Goal: Find specific page/section: Find specific page/section

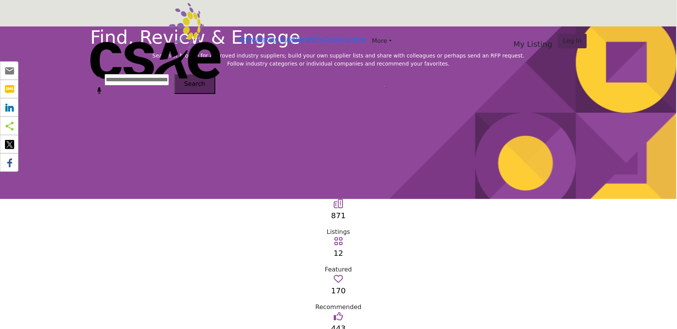
click at [205, 87] on span "Search" at bounding box center [194, 83] width 21 height 7
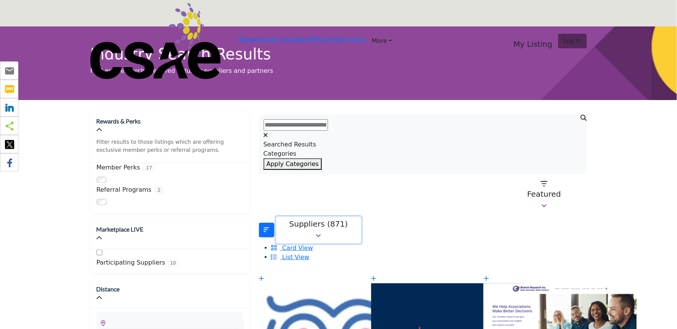
click at [319, 219] on div "Suppliers (871)" at bounding box center [318, 223] width 75 height 9
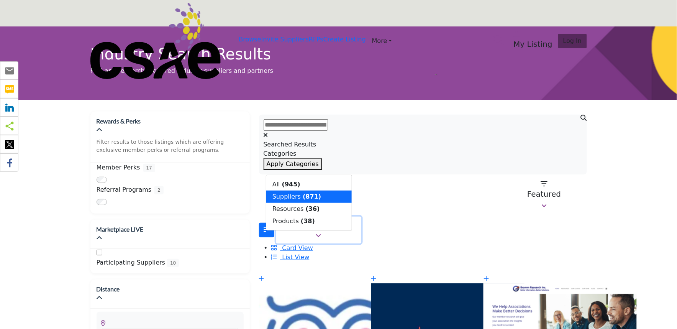
click at [319, 219] on div "Suppliers (871)" at bounding box center [318, 223] width 75 height 9
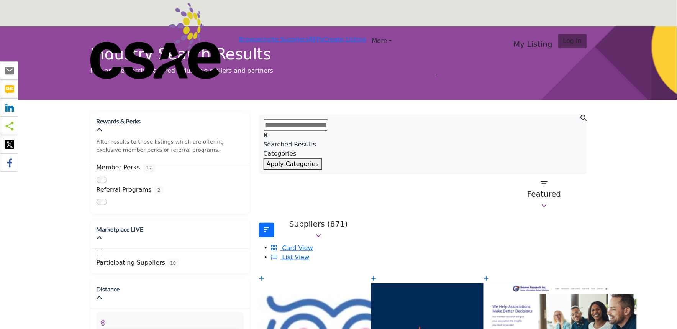
click at [121, 16] on img at bounding box center [155, 41] width 130 height 76
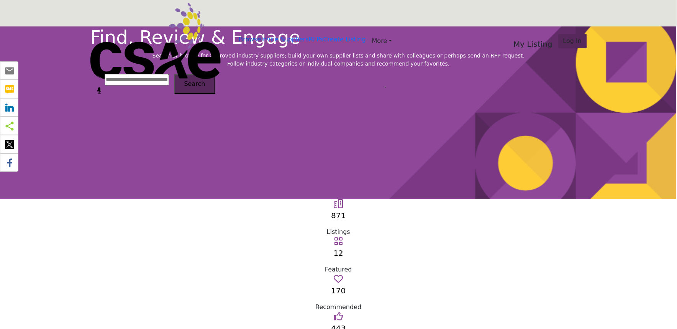
click at [239, 36] on link "Browse" at bounding box center [250, 39] width 22 height 7
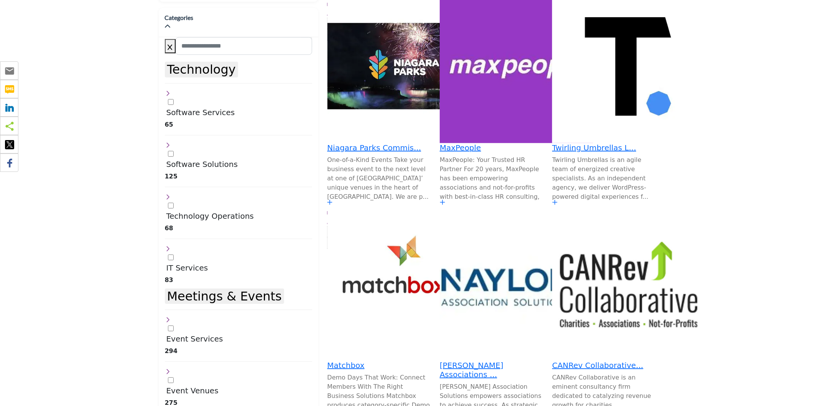
scroll to position [298, 0]
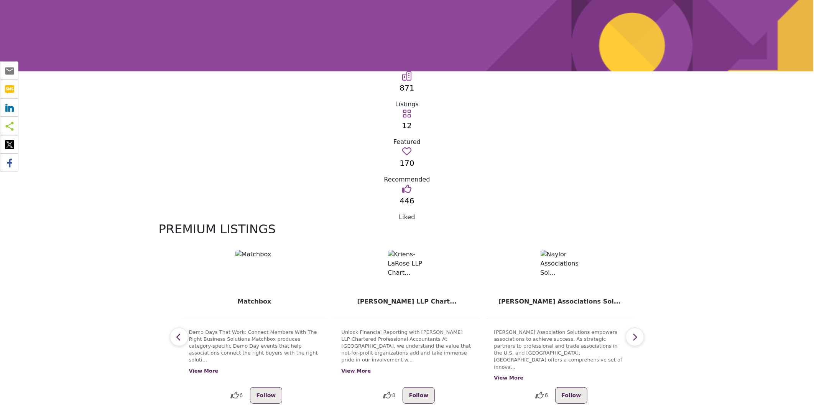
scroll to position [255, 0]
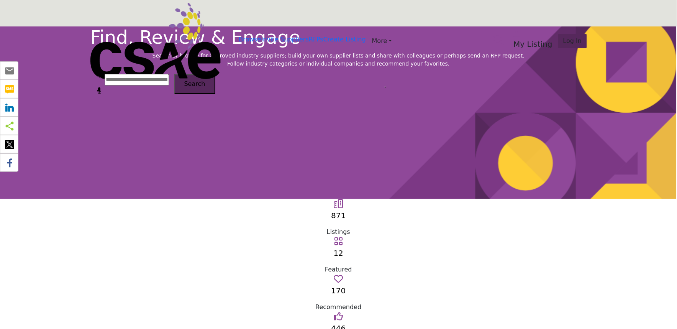
scroll to position [170, 0]
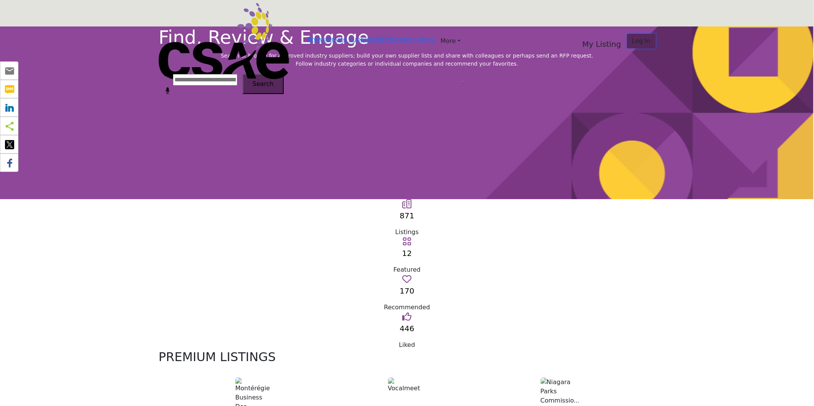
click at [632, 37] on span "Log In" at bounding box center [641, 40] width 19 height 7
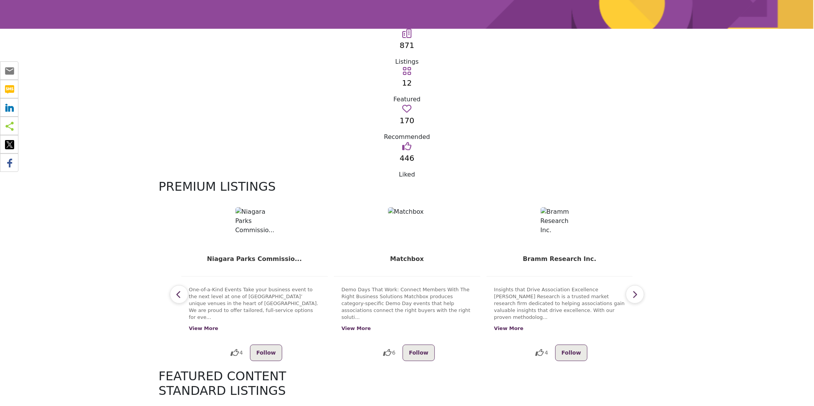
scroll to position [43, 0]
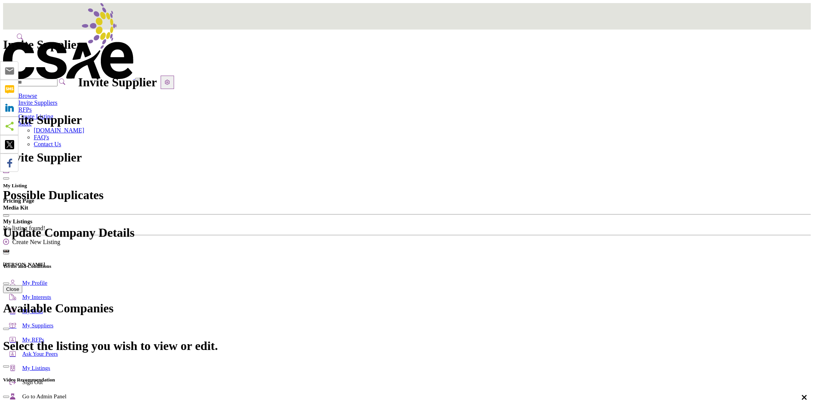
drag, startPoint x: 349, startPoint y: 131, endPoint x: 538, endPoint y: 127, distance: 189.4
drag, startPoint x: 385, startPoint y: 132, endPoint x: 242, endPoint y: 136, distance: 143.1
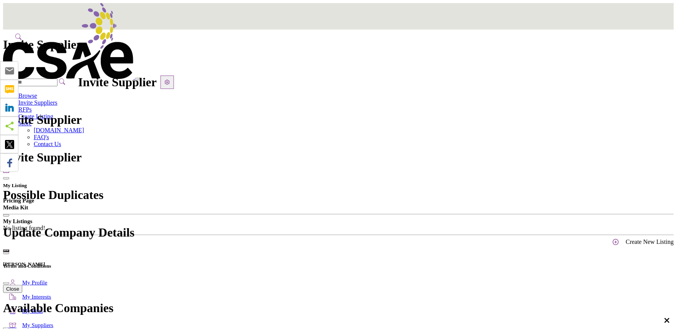
click at [120, 15] on img at bounding box center [68, 41] width 130 height 76
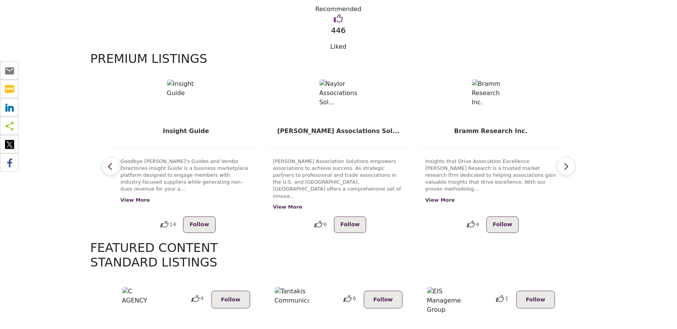
scroll to position [426, 0]
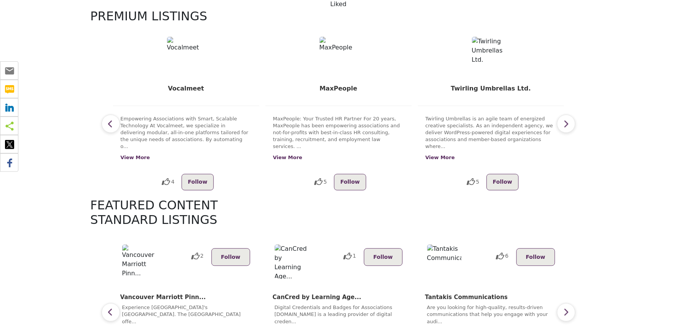
scroll to position [468, 0]
